Goal: Task Accomplishment & Management: Complete application form

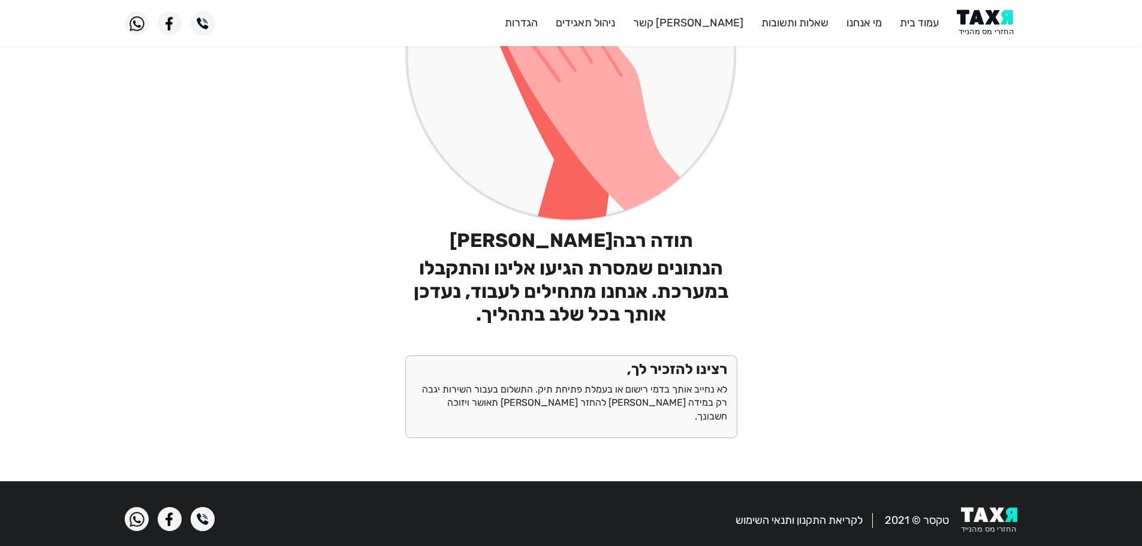
scroll to position [267, 0]
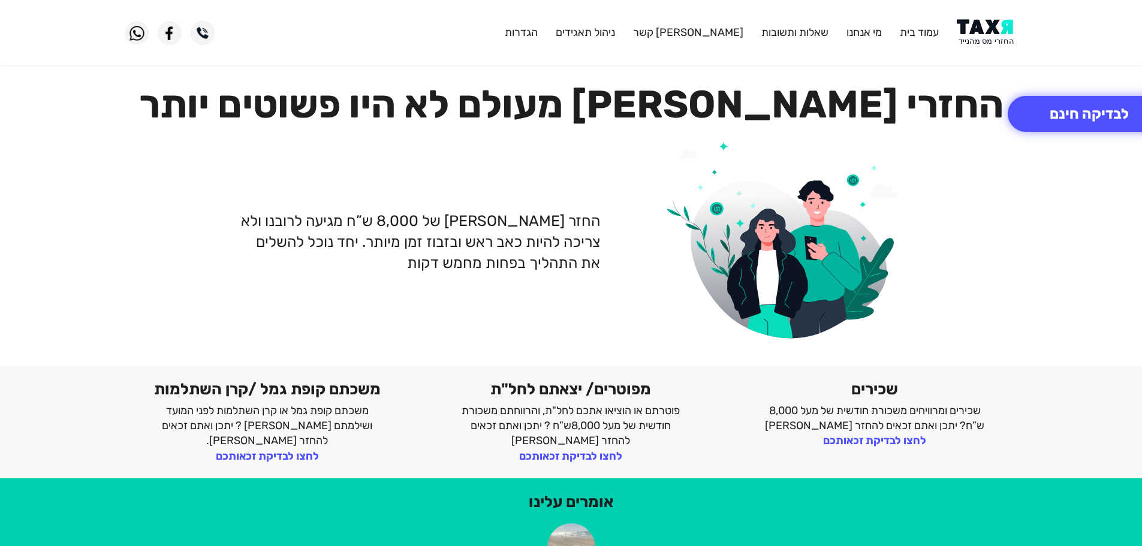
drag, startPoint x: 0, startPoint y: 0, endPoint x: 993, endPoint y: 25, distance: 993.3
click at [994, 29] on img at bounding box center [987, 32] width 61 height 27
